Goal: Information Seeking & Learning: Learn about a topic

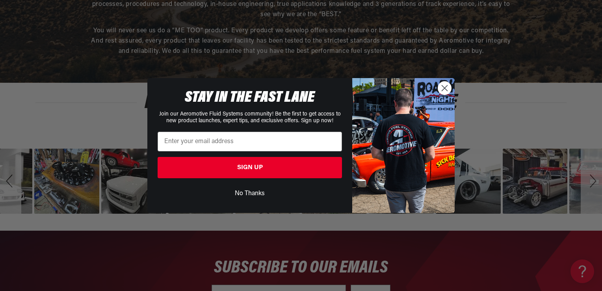
drag, startPoint x: 597, startPoint y: 19, endPoint x: 603, endPoint y: 308, distance: 289.8
drag, startPoint x: 448, startPoint y: 87, endPoint x: 450, endPoint y: 91, distance: 4.3
click at [448, 87] on circle "Close dialog" at bounding box center [444, 87] width 13 height 13
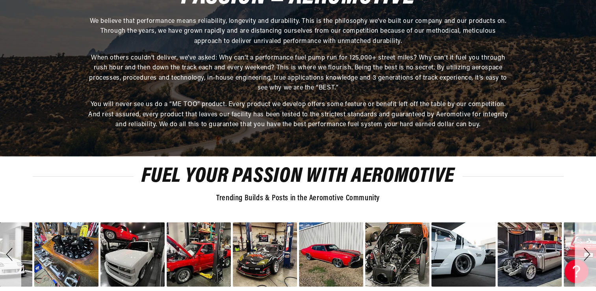
scroll to position [2726, 0]
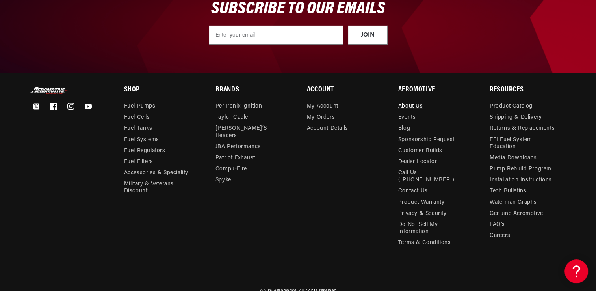
click at [408, 103] on link "About Us" at bounding box center [410, 107] width 25 height 9
